Goal: Task Accomplishment & Management: Manage account settings

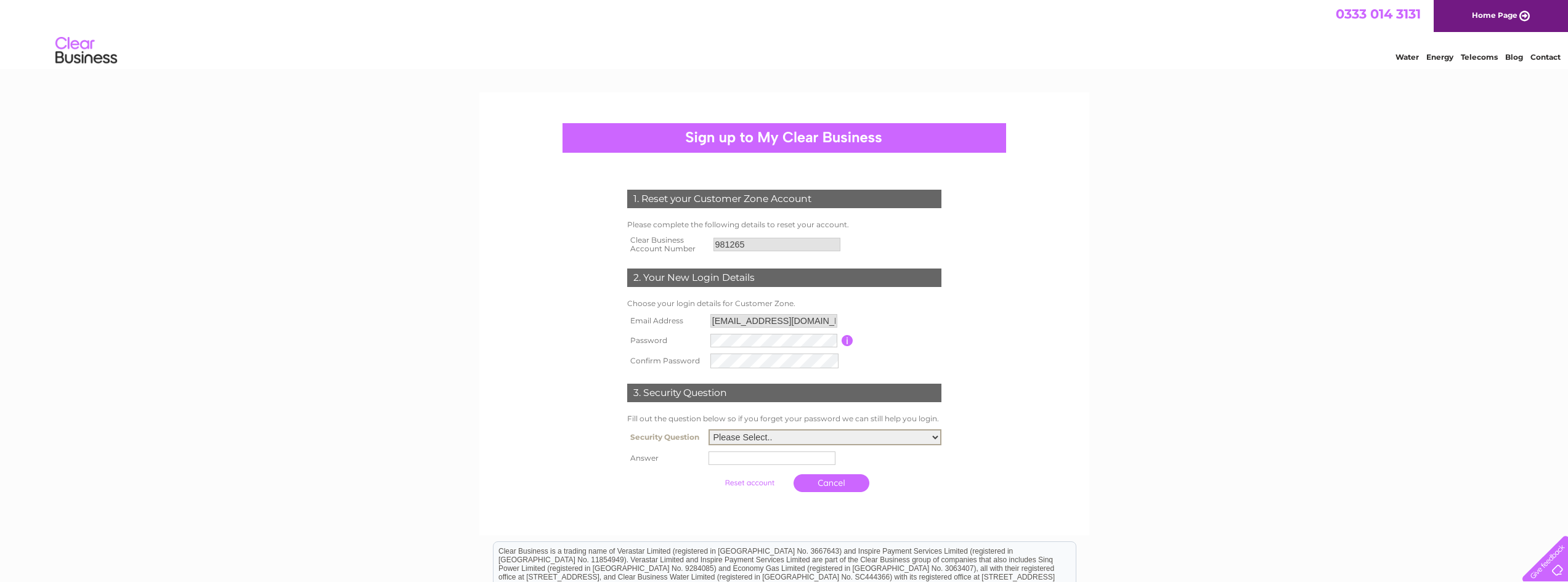
click at [779, 429] on select "Please Select.. In what town or city was your first job? In what town or city d…" at bounding box center [824, 437] width 233 height 16
select select "1"
click at [708, 429] on select "Please Select.. In what town or city was your first job? In what town or city d…" at bounding box center [824, 436] width 233 height 16
click at [814, 454] on input "text" at bounding box center [774, 456] width 128 height 15
type input "[GEOGRAPHIC_DATA]"
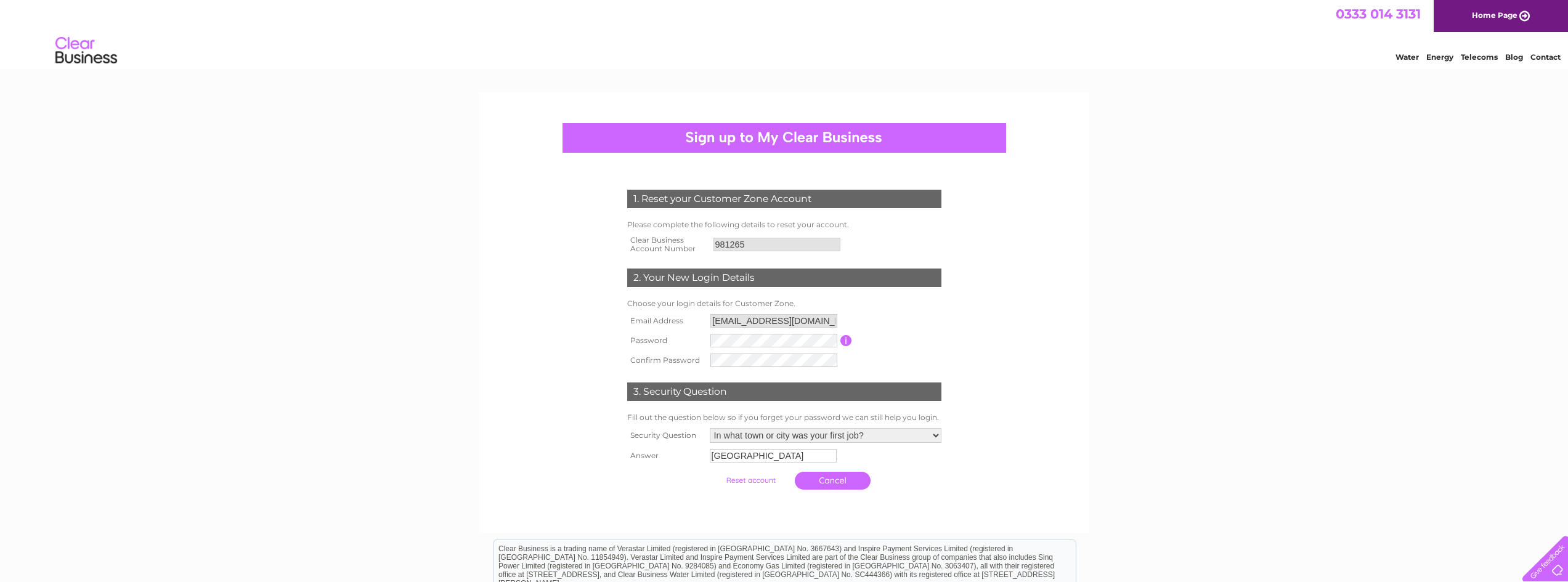
click at [1101, 423] on div "1. Reset your Customer Zone Account Please complete the following details to re…" at bounding box center [784, 418] width 1568 height 651
click at [730, 481] on input "submit" at bounding box center [750, 480] width 76 height 17
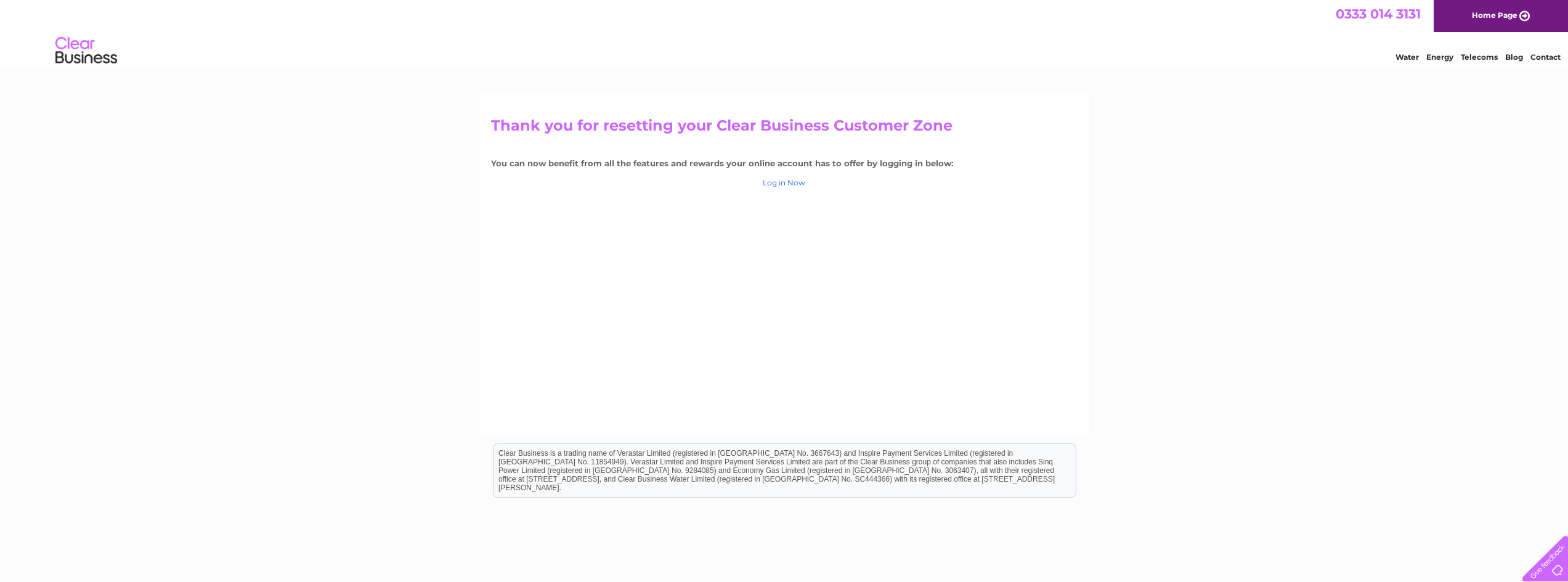
click at [805, 185] on link "Log in Now" at bounding box center [784, 183] width 43 height 10
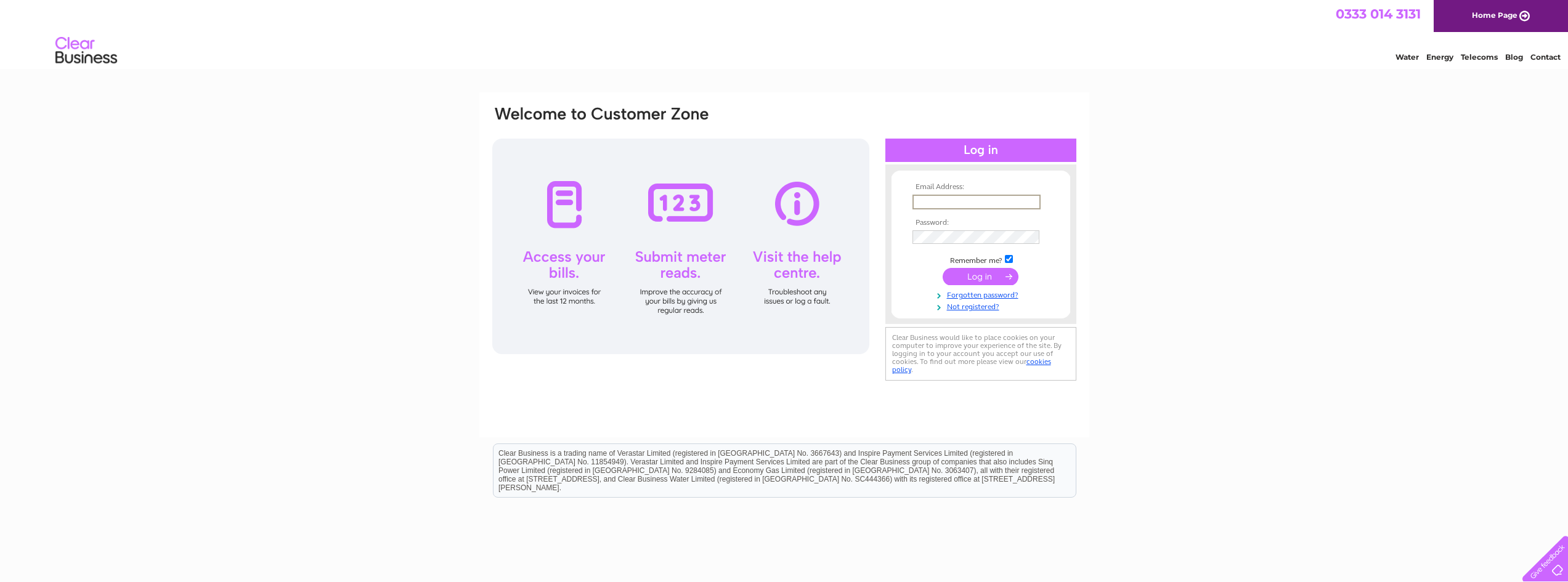
click at [930, 201] on input "text" at bounding box center [976, 202] width 128 height 15
type input "[EMAIL_ADDRESS][DOMAIN_NAME]"
click at [943, 268] on input "submit" at bounding box center [980, 276] width 76 height 17
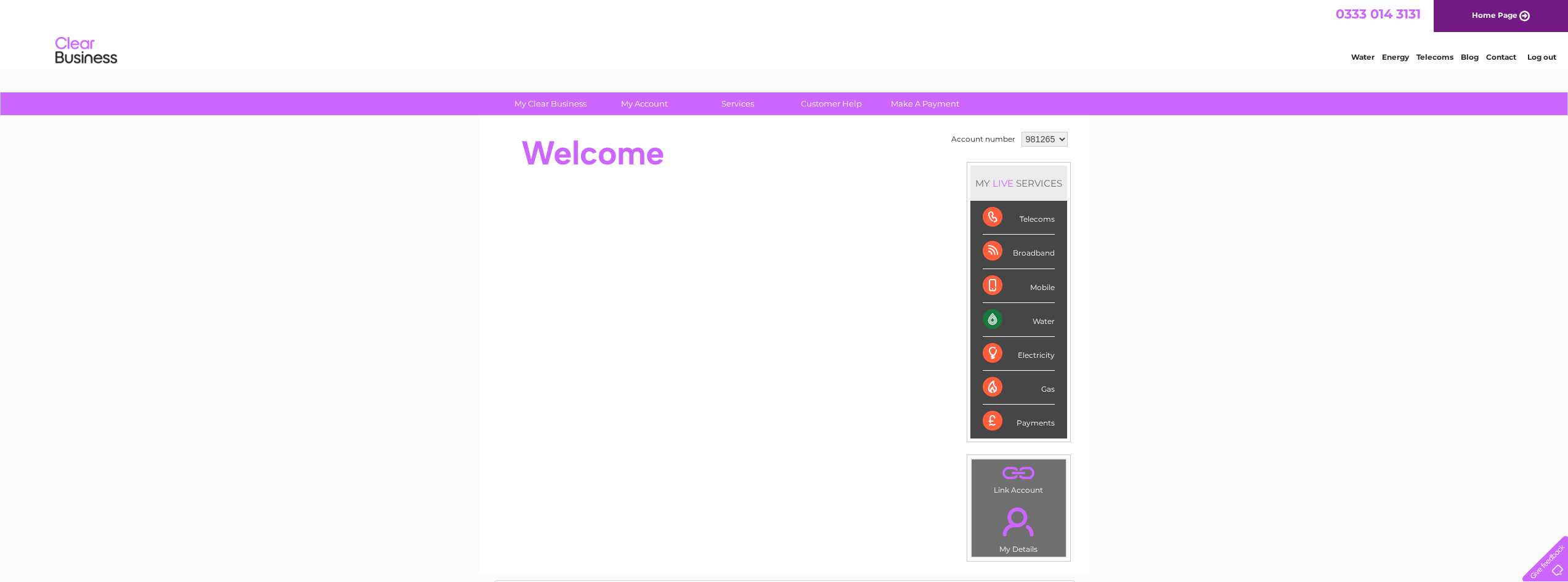
click at [1037, 313] on div "Water" at bounding box center [1019, 320] width 72 height 34
click at [997, 320] on div "Water" at bounding box center [1019, 320] width 72 height 34
click at [1056, 137] on select "981265" at bounding box center [1044, 139] width 46 height 15
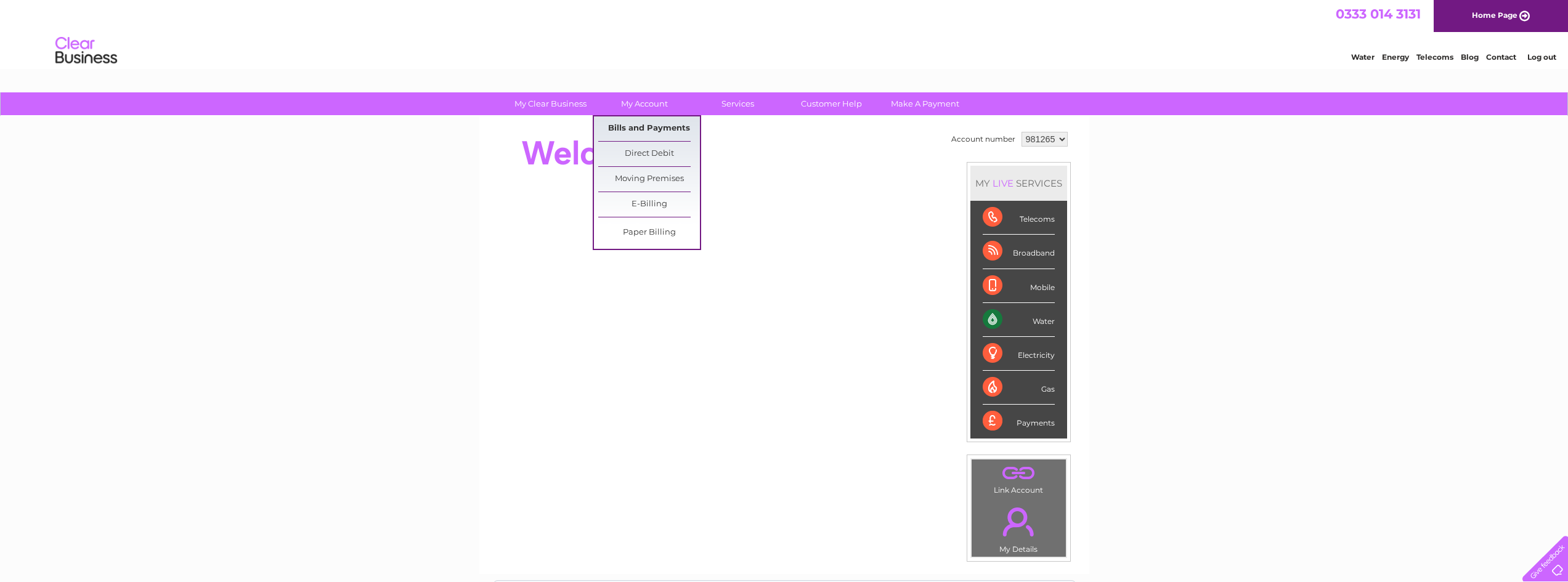
click at [656, 132] on link "Bills and Payments" at bounding box center [649, 129] width 101 height 25
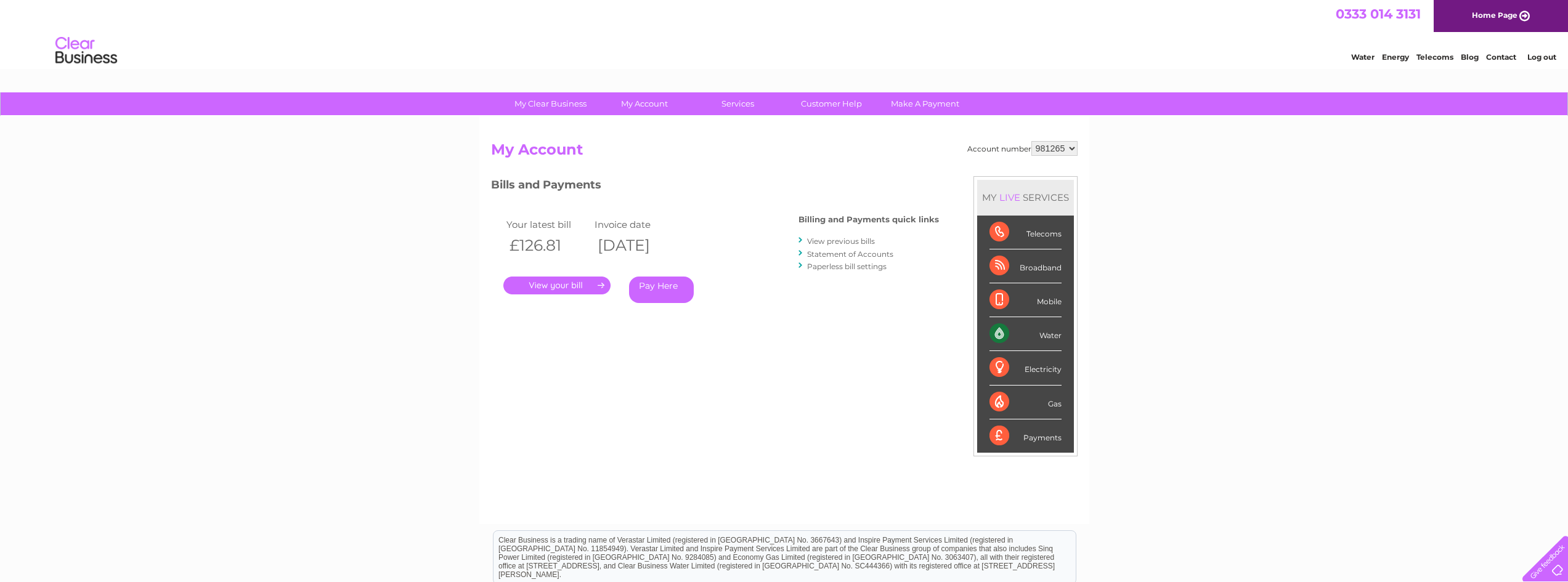
click at [839, 241] on link "View previous bills" at bounding box center [841, 241] width 68 height 10
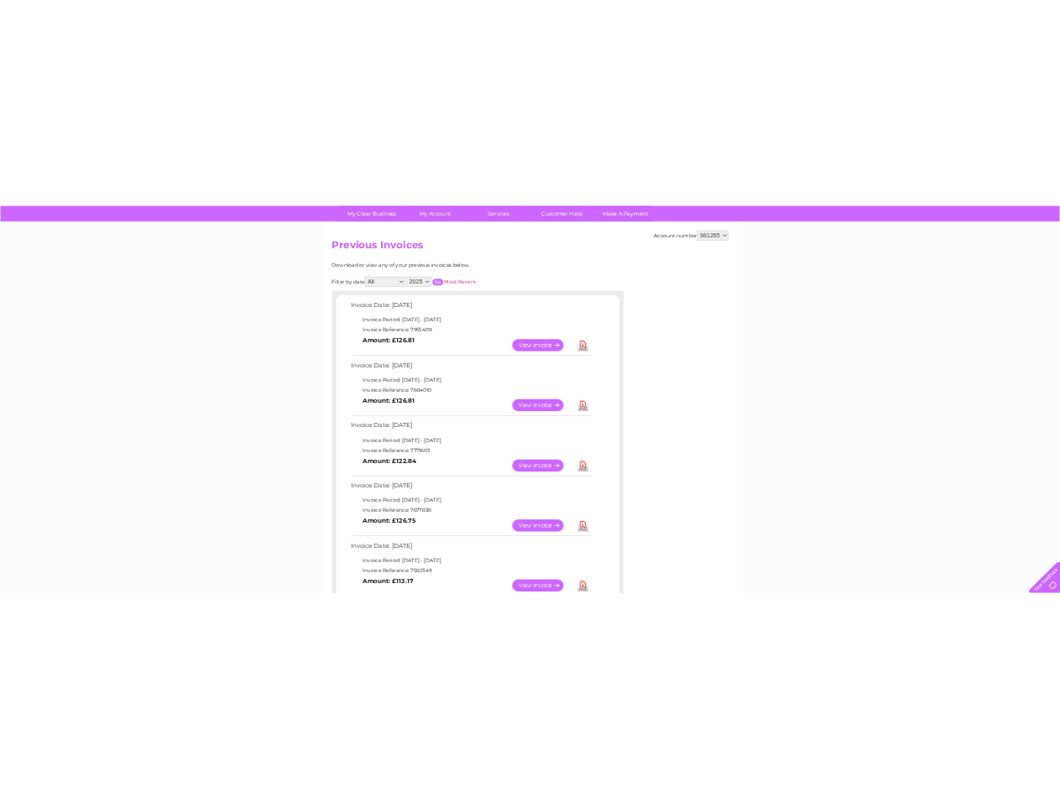
scroll to position [113, 0]
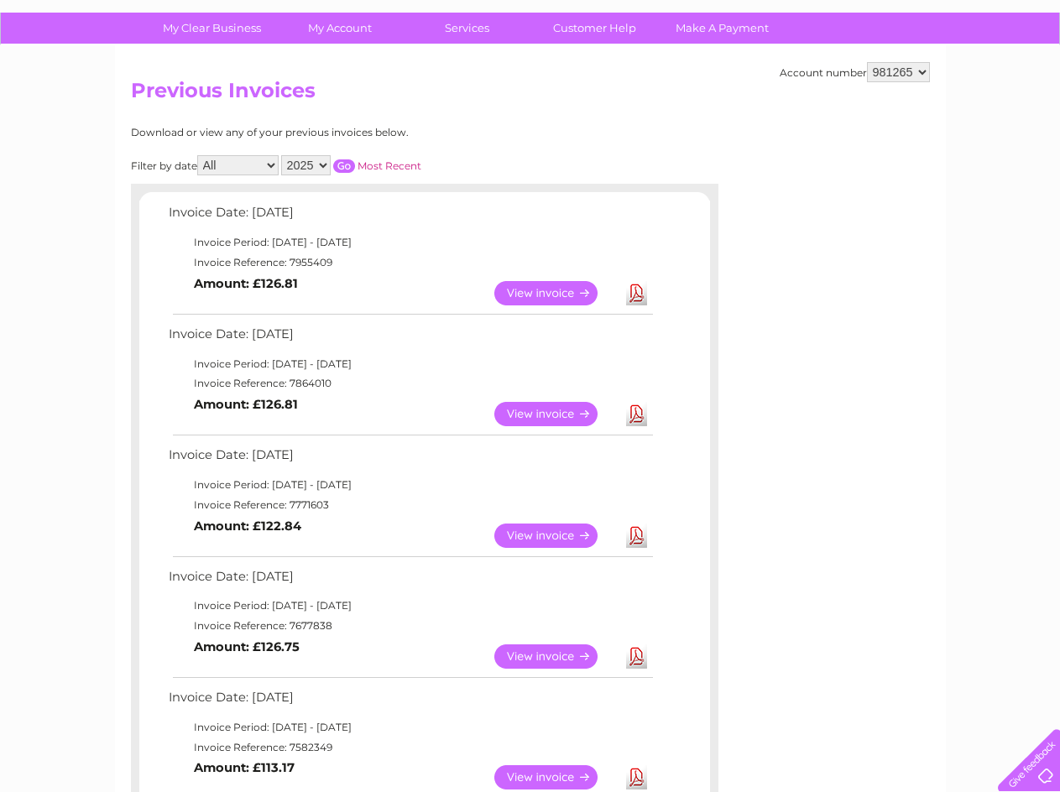
click at [932, 499] on div "Account number 981265 Previous Invoices Download or view any of your previous i…" at bounding box center [530, 647] width 831 height 1204
click at [786, 565] on div "Account number 981265 Previous Invoices Download or view any of your previous i…" at bounding box center [530, 647] width 831 height 1204
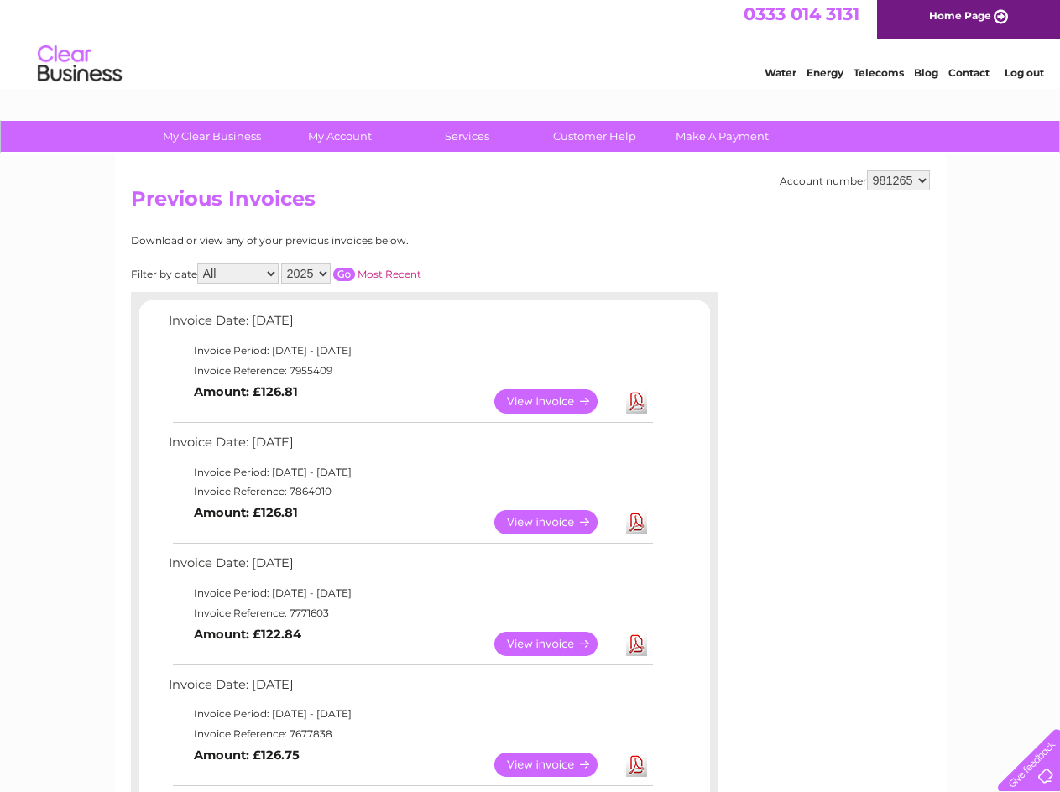
scroll to position [0, 0]
